Goal: Navigation & Orientation: Find specific page/section

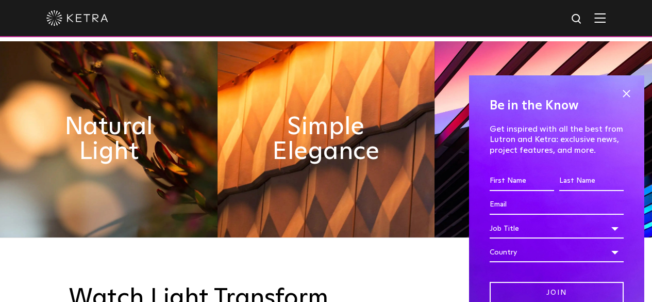
scroll to position [418, 0]
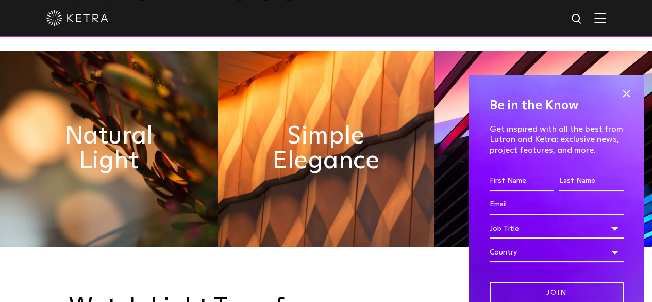
click at [606, 13] on img at bounding box center [599, 18] width 11 height 10
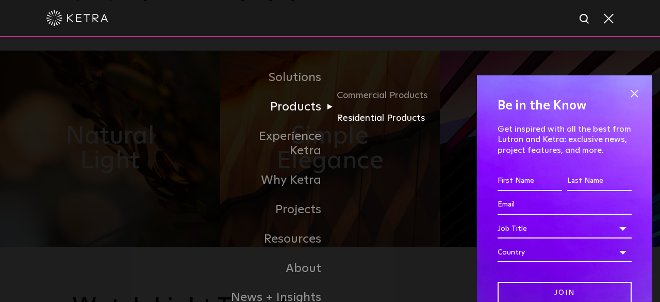
click at [374, 116] on link "Residential Products" at bounding box center [386, 118] width 99 height 15
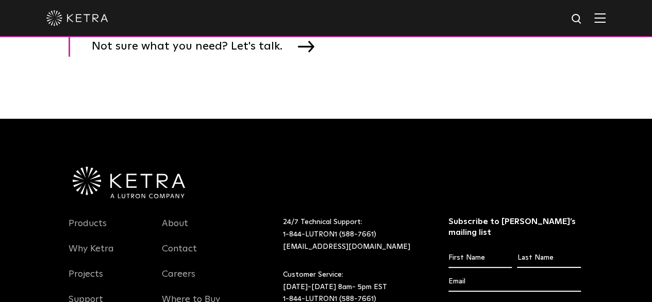
scroll to position [1622, 0]
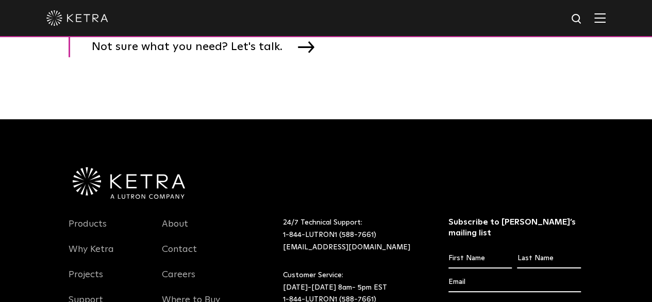
click at [598, 18] on div at bounding box center [325, 18] width 559 height 36
click at [601, 18] on div at bounding box center [325, 18] width 559 height 36
click at [606, 15] on img at bounding box center [599, 18] width 11 height 10
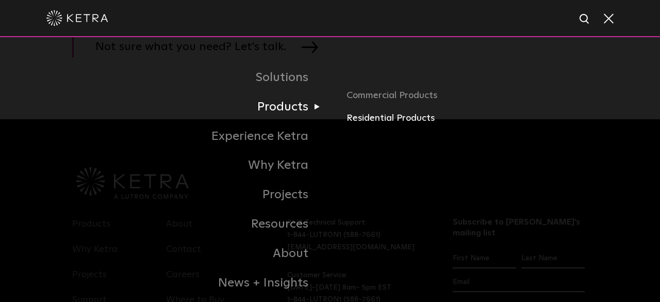
click at [380, 113] on link "Residential Products" at bounding box center [466, 118] width 241 height 15
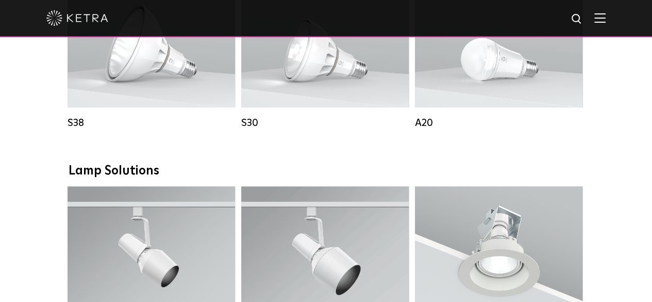
scroll to position [670, 0]
